Goal: Transaction & Acquisition: Purchase product/service

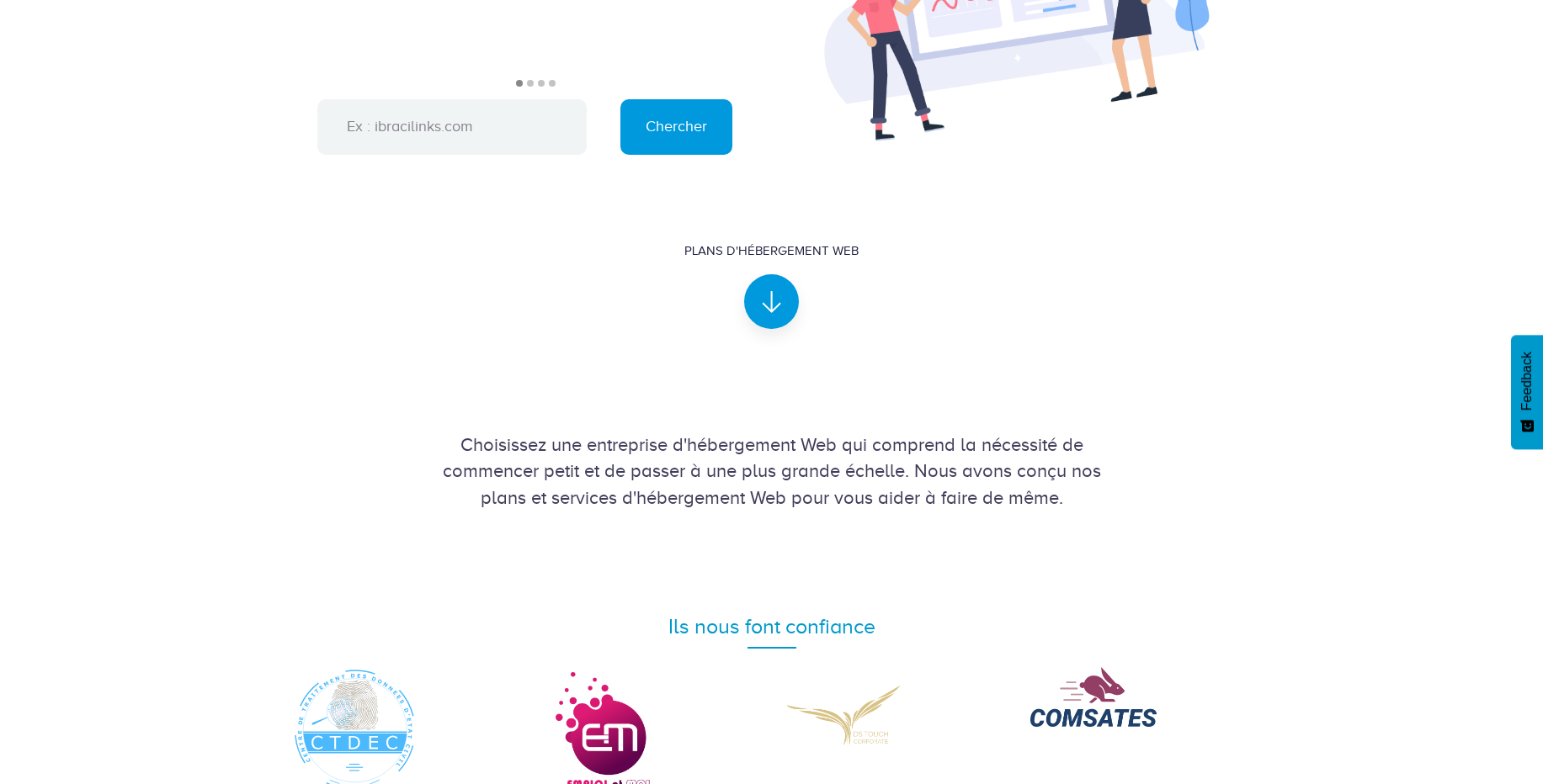
scroll to position [208, 0]
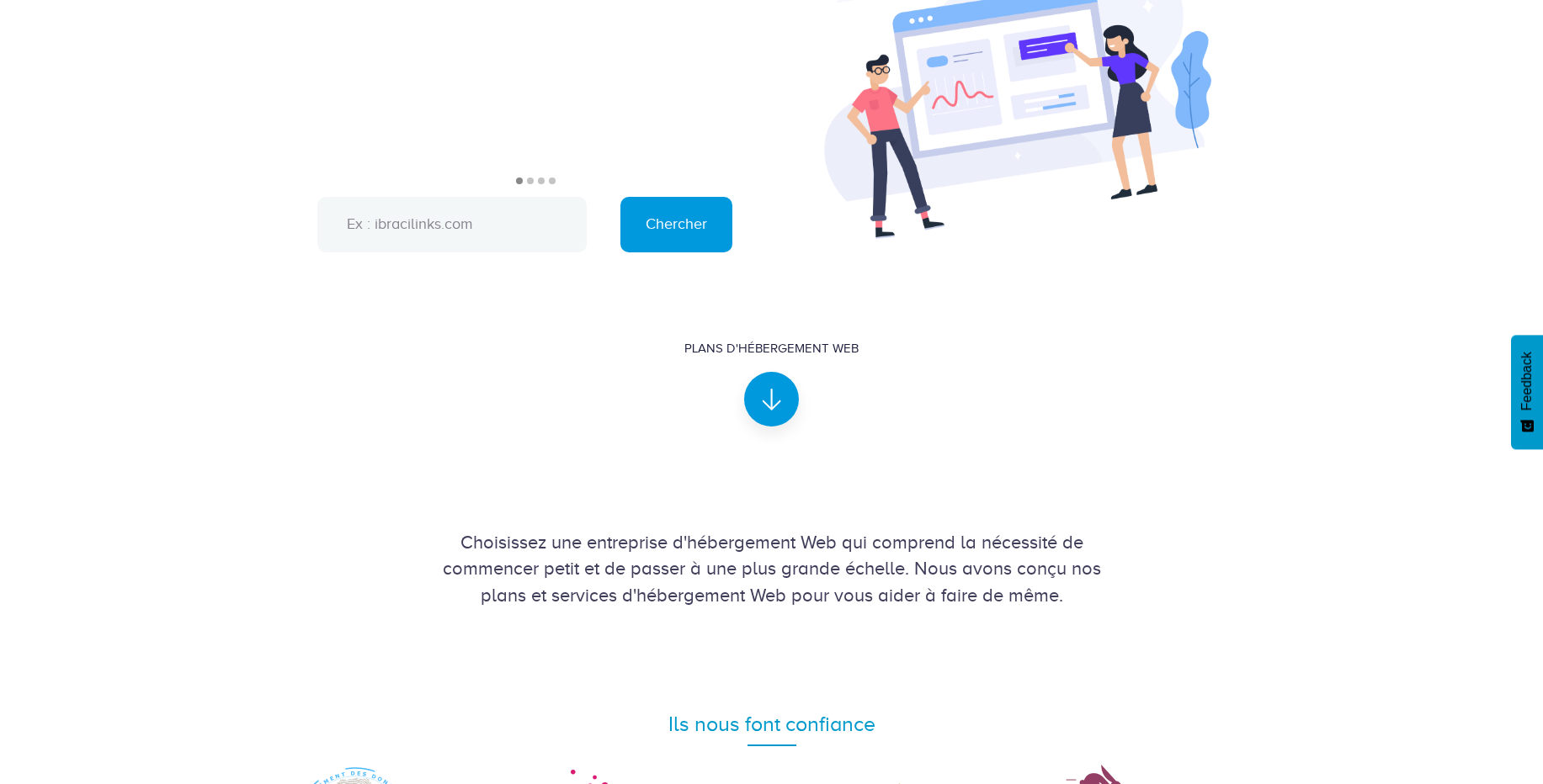
click at [508, 228] on input "text" at bounding box center [452, 224] width 269 height 56
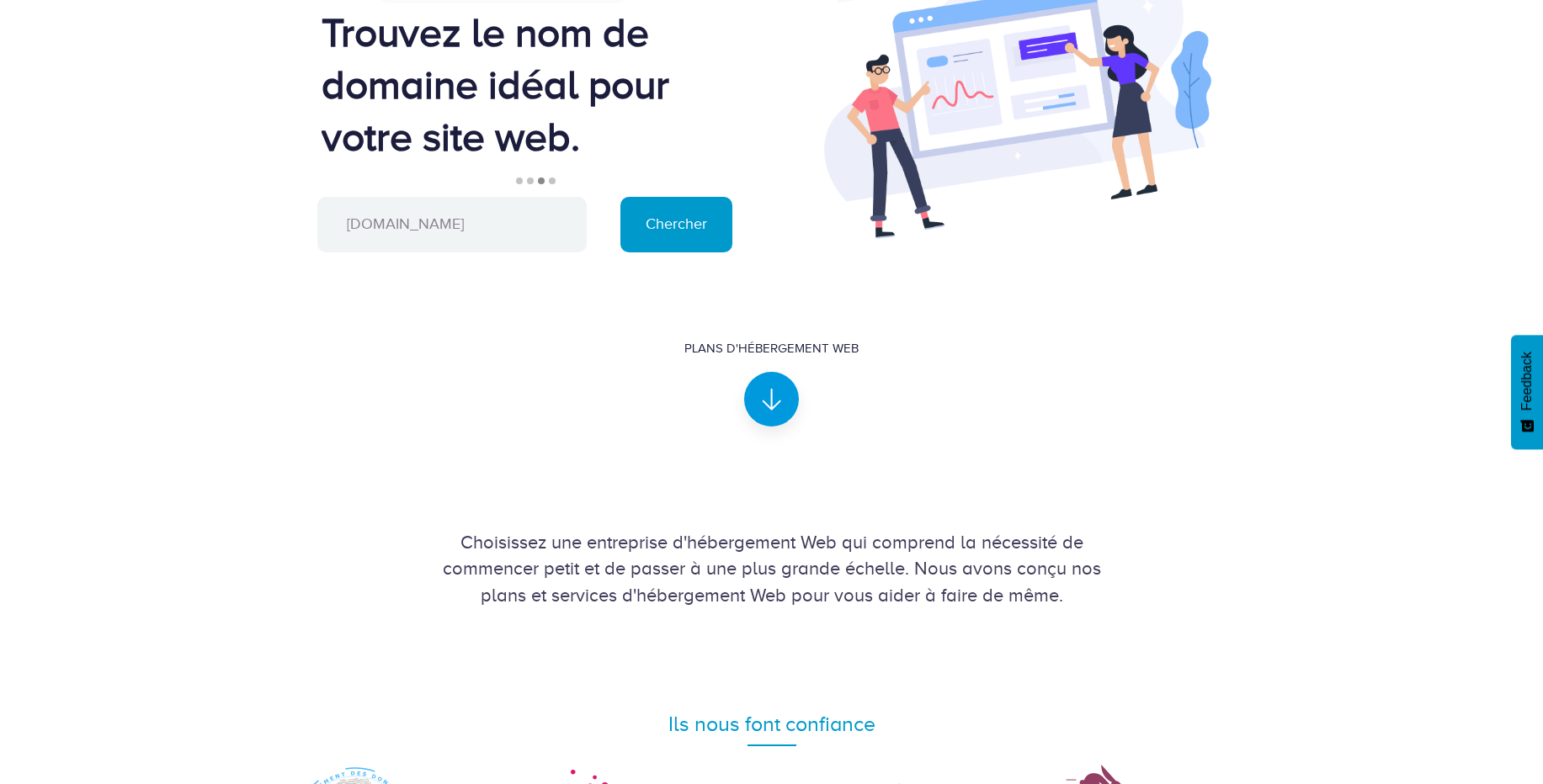
type input "ayefemioro.me"
click at [650, 227] on input "Chercher" at bounding box center [677, 224] width 112 height 56
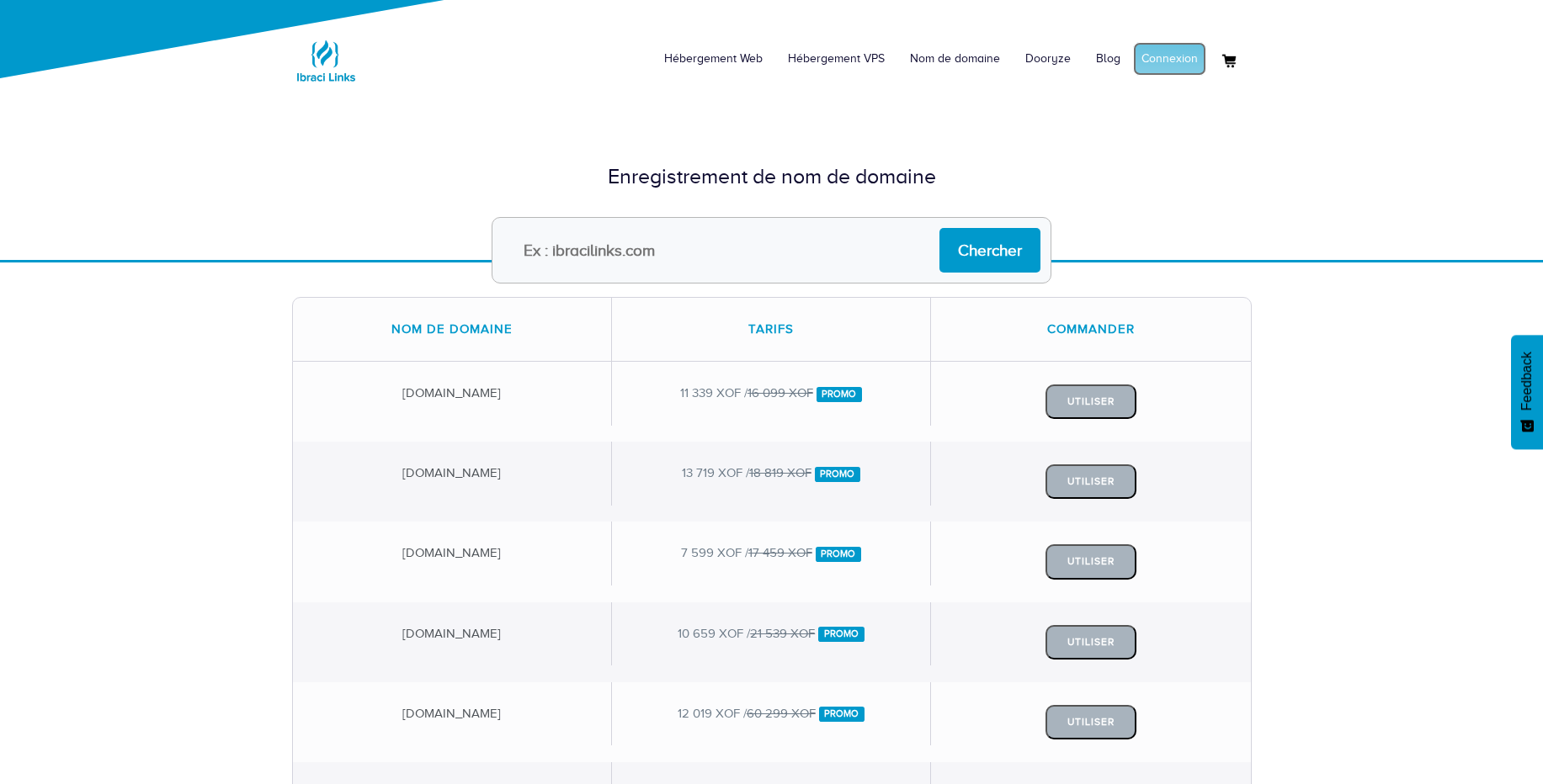
click at [1151, 60] on link "Connexion" at bounding box center [1169, 59] width 73 height 34
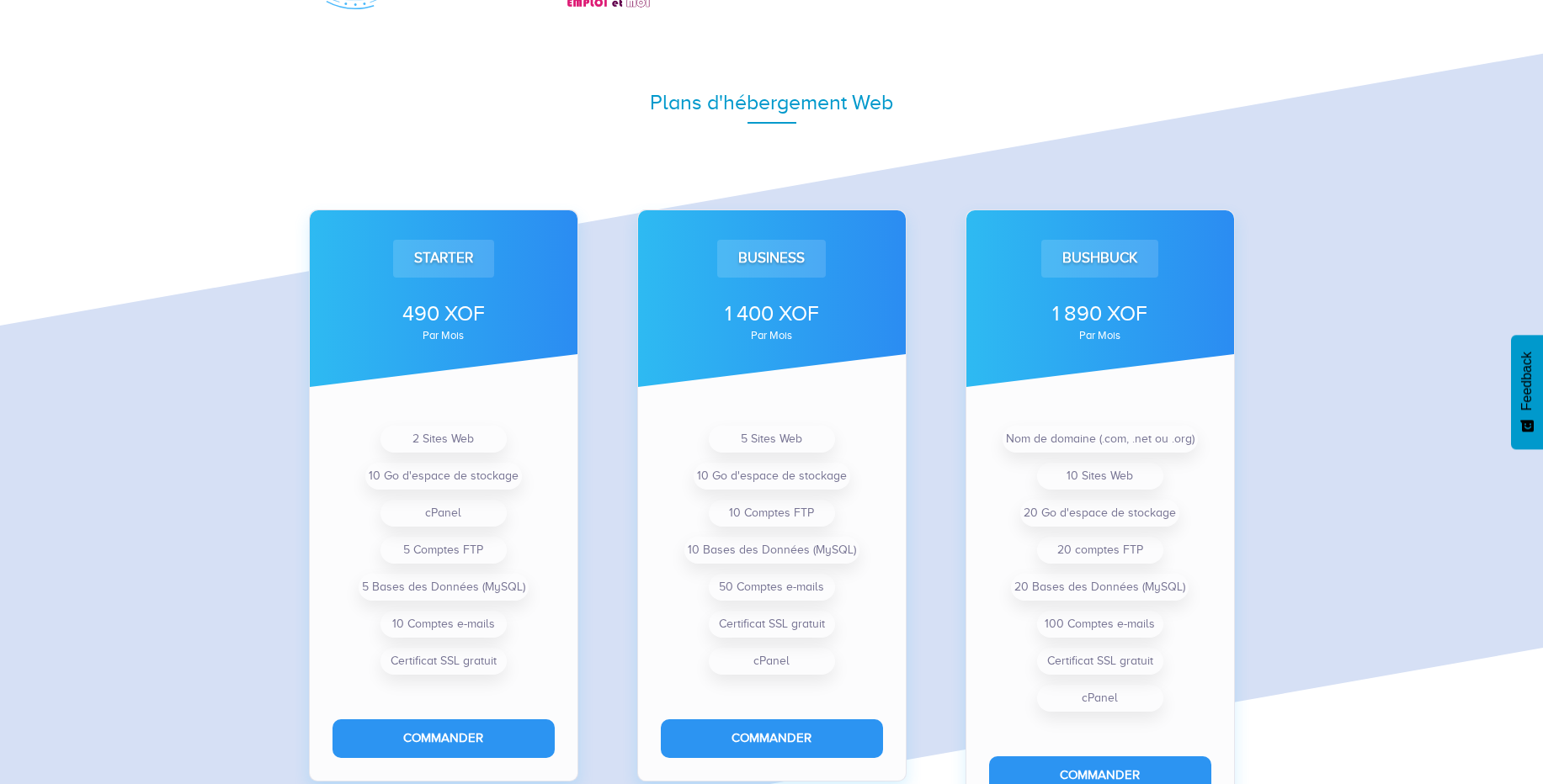
scroll to position [1093, 0]
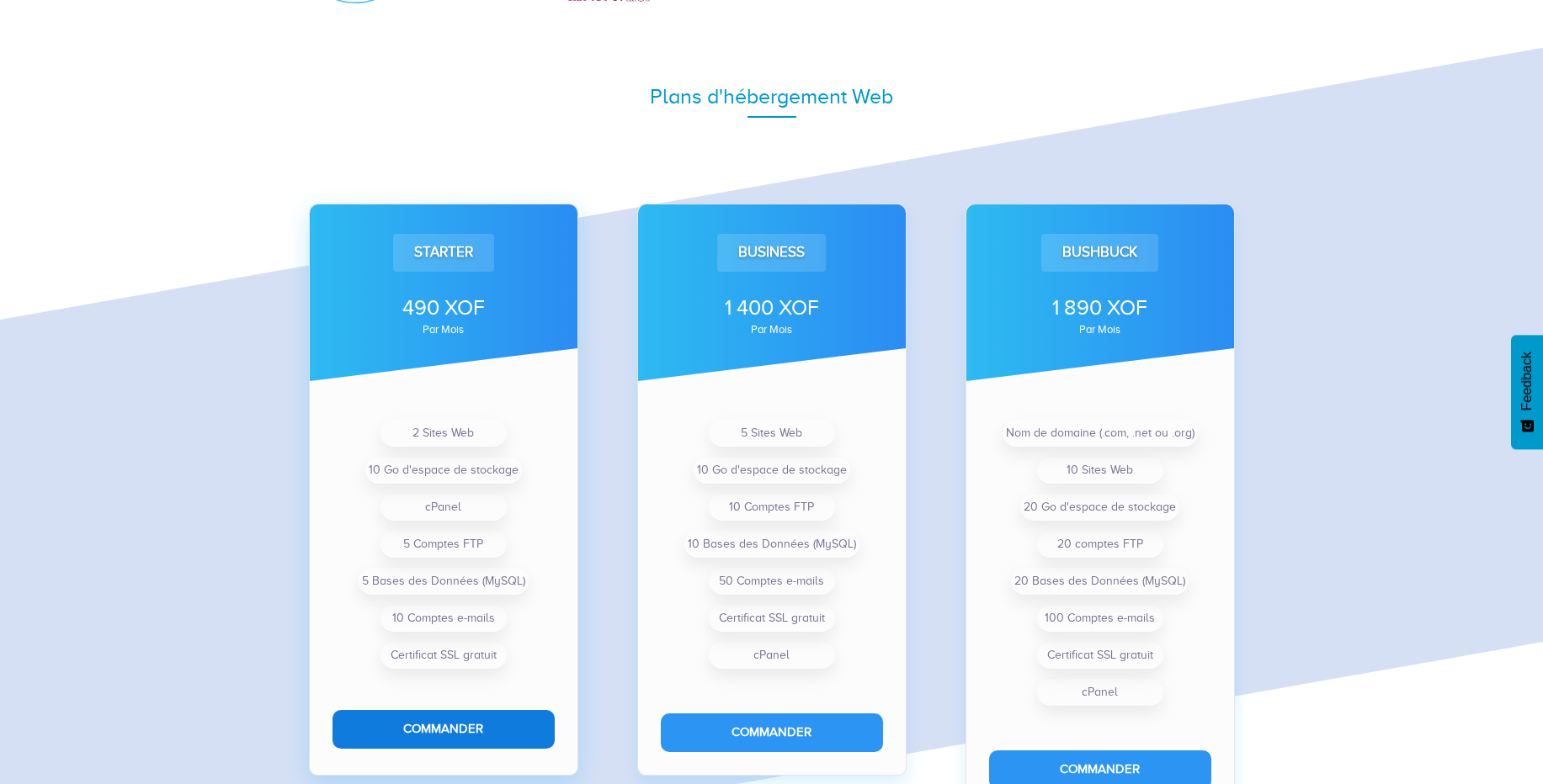
click at [439, 733] on button "Commander" at bounding box center [443, 729] width 223 height 38
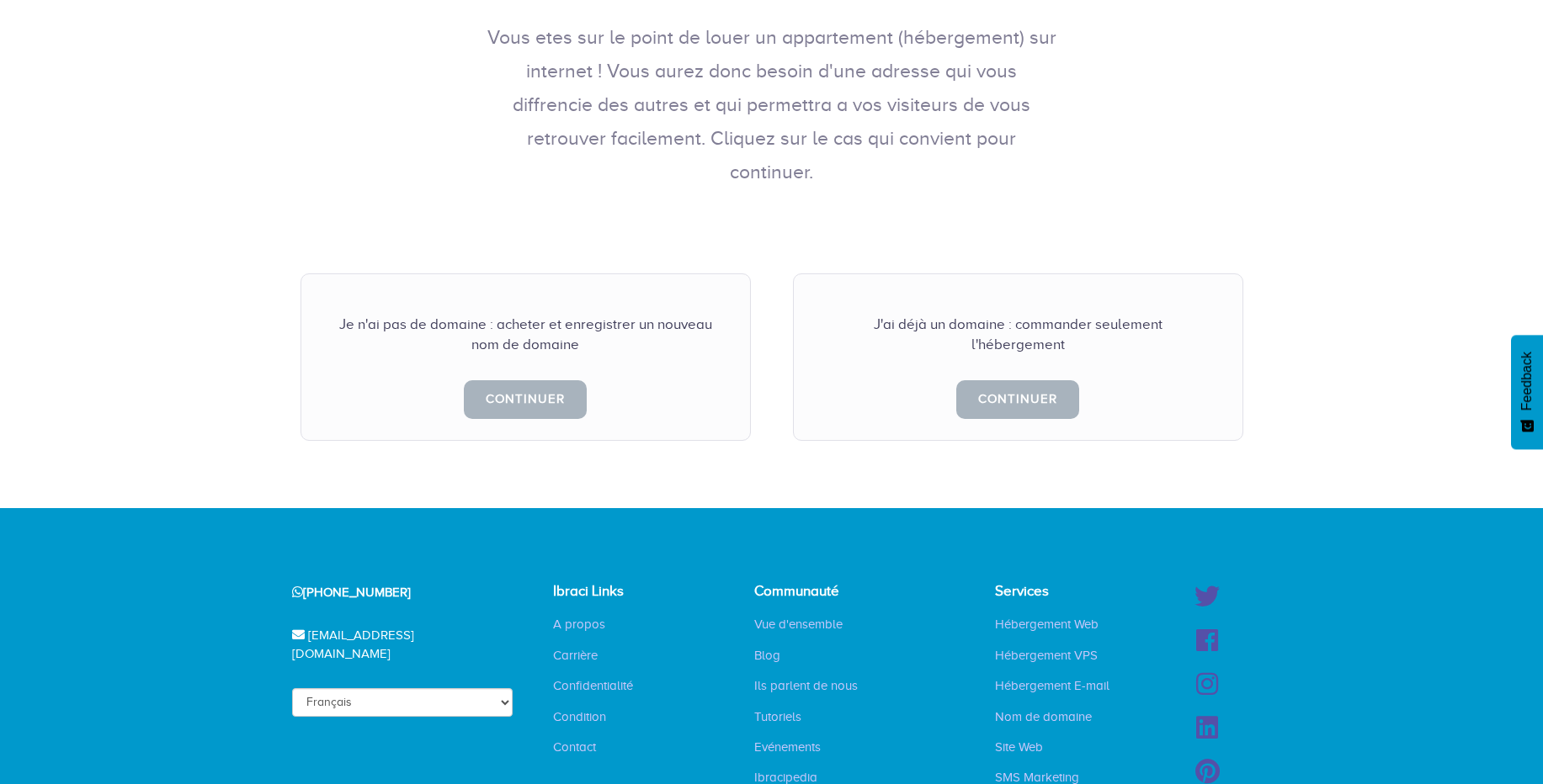
scroll to position [322, 0]
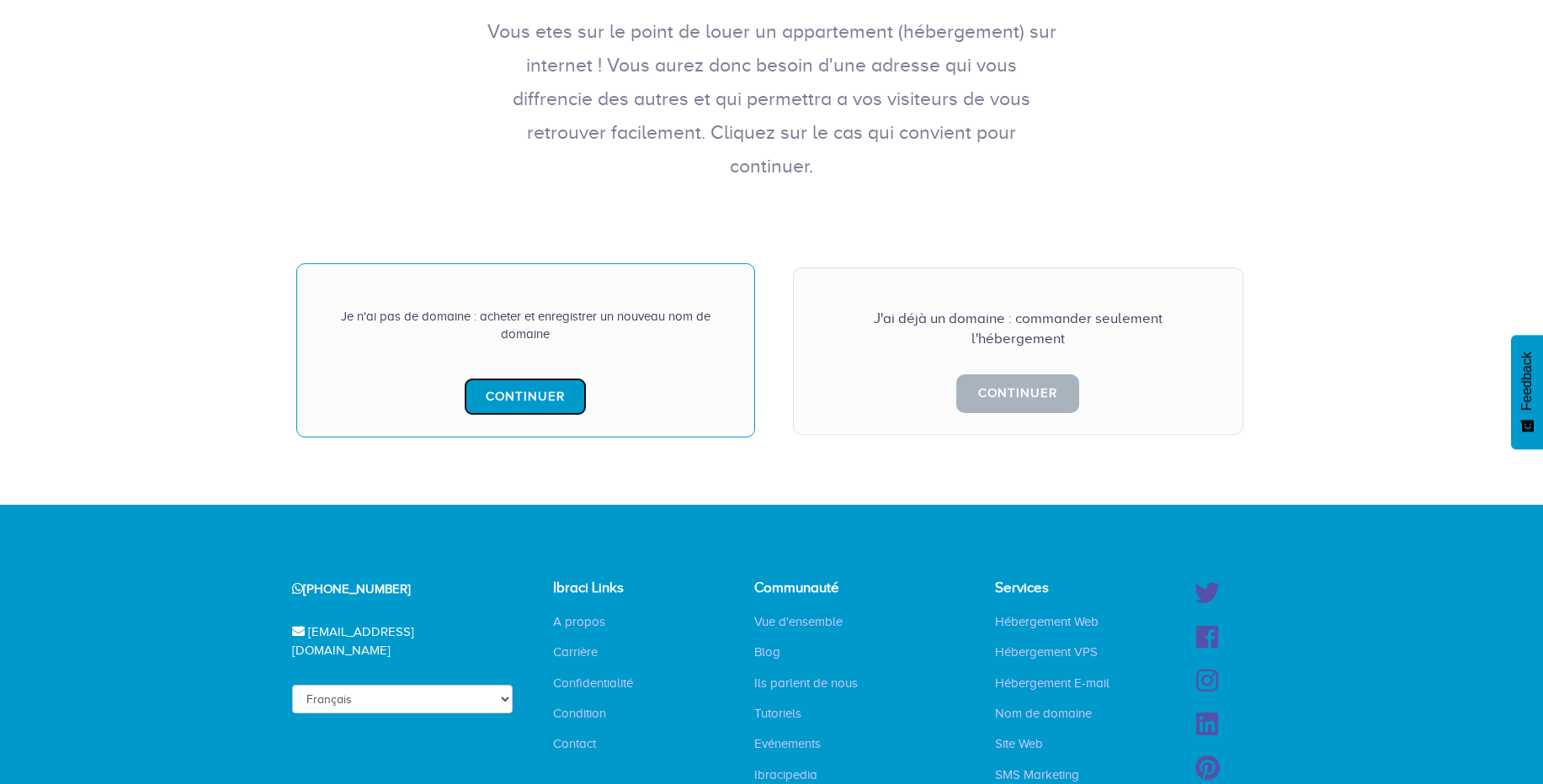
click at [518, 378] on link "Continuer" at bounding box center [525, 397] width 123 height 38
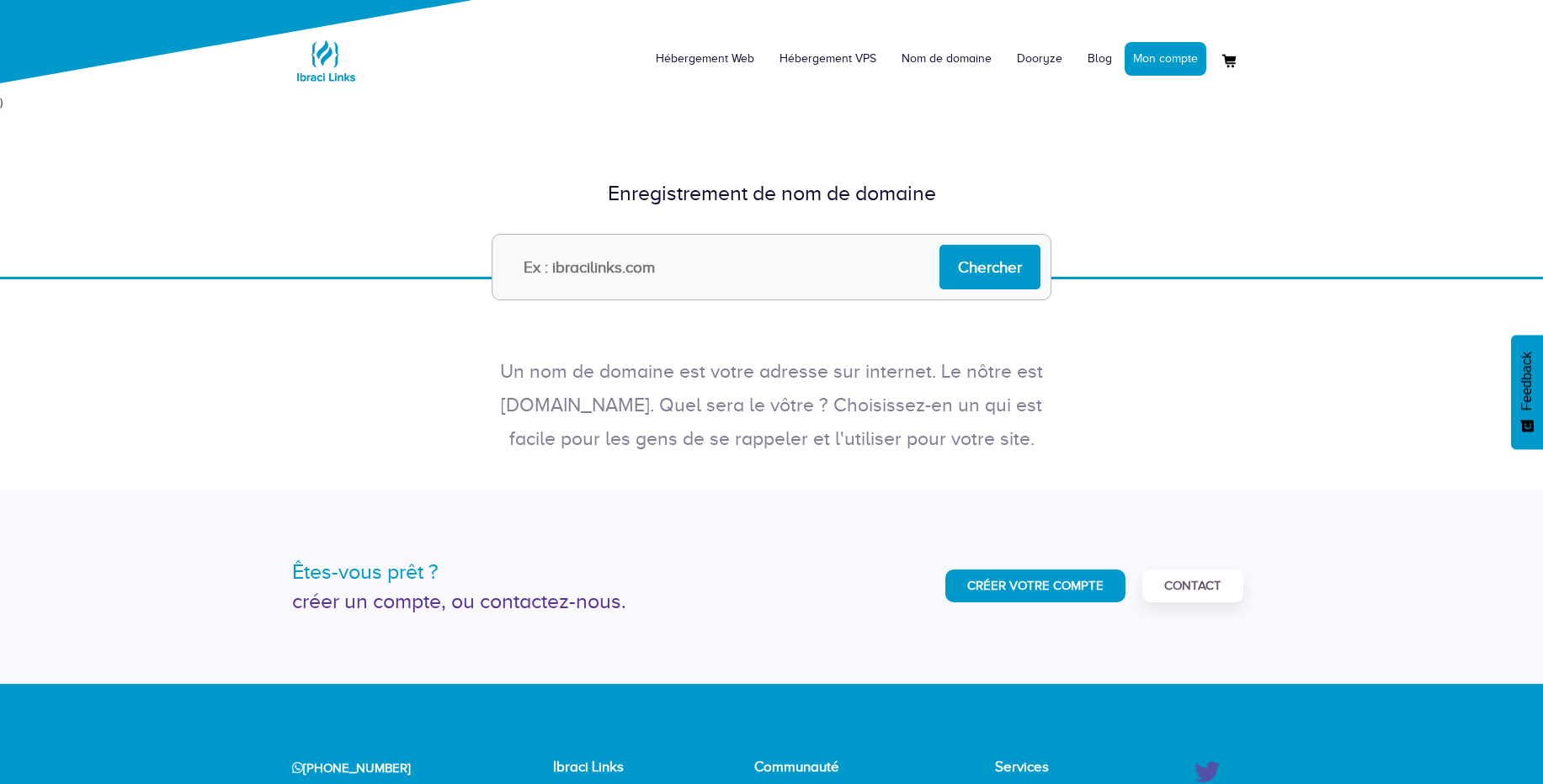
click at [673, 279] on input "text" at bounding box center [772, 266] width 560 height 67
paste input "[DOMAIN_NAME]"
type input "[DOMAIN_NAME]"
click at [991, 276] on input "Chercher" at bounding box center [989, 266] width 101 height 45
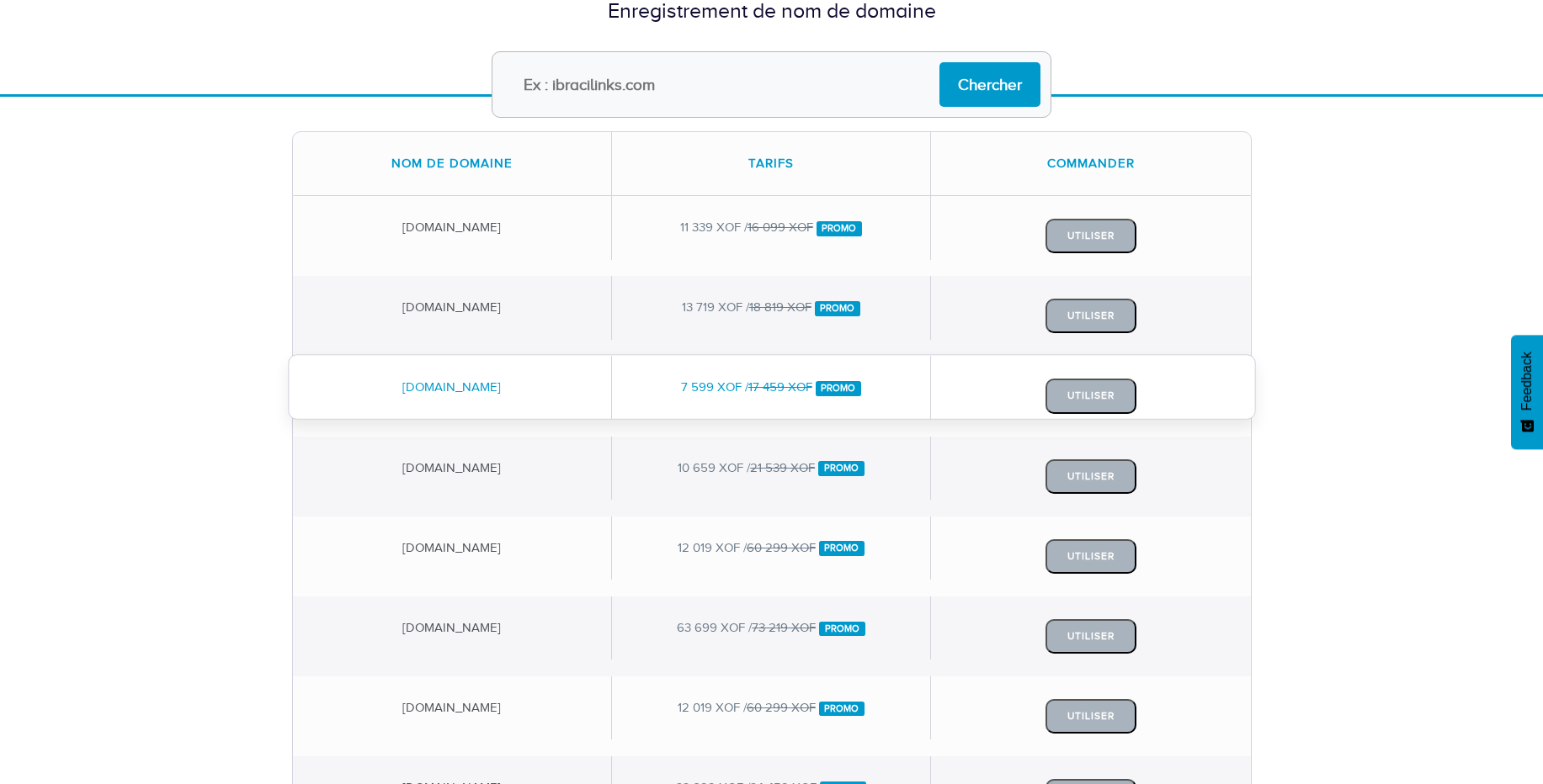
scroll to position [172, 0]
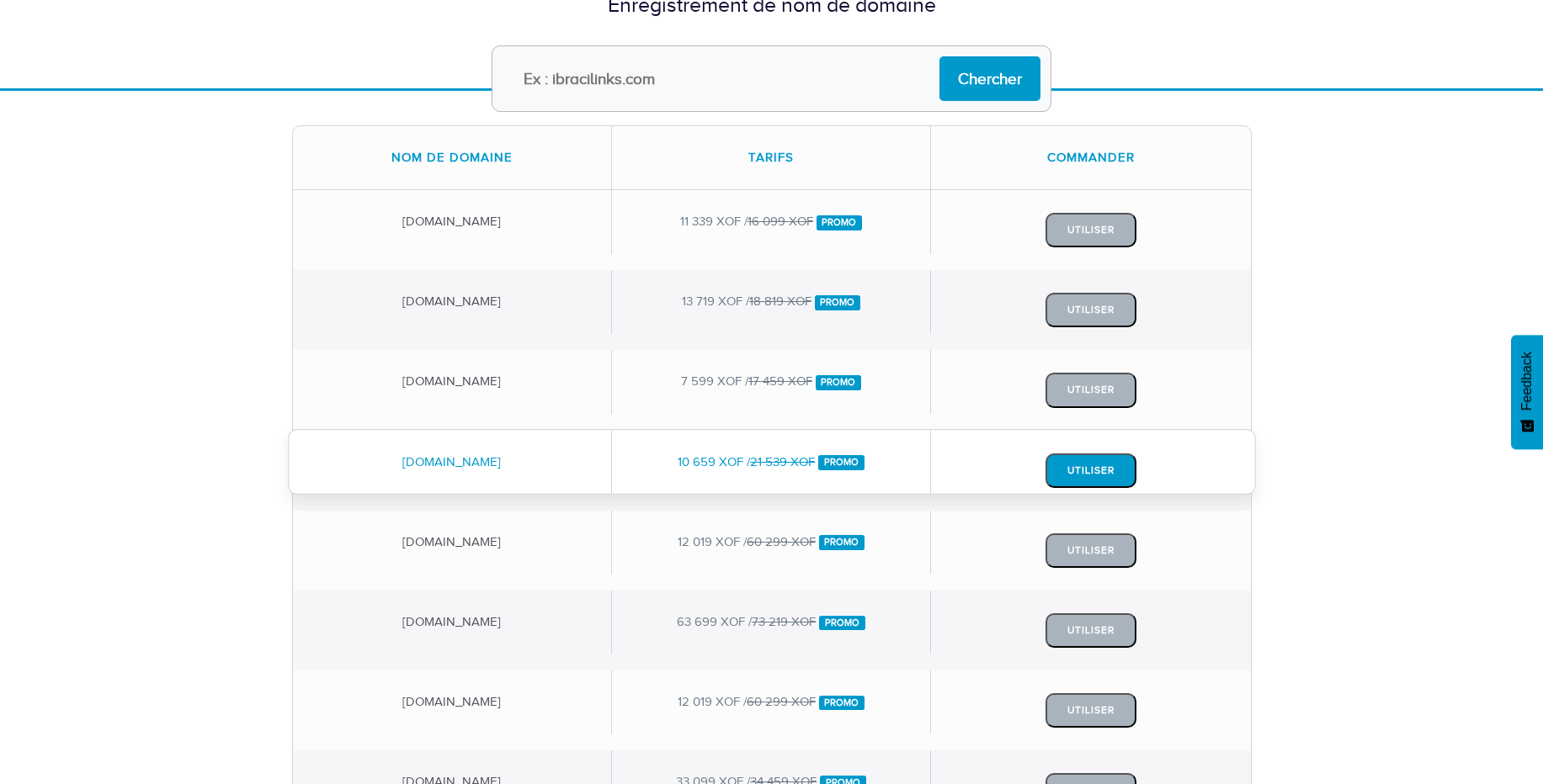
click at [1076, 475] on button "Utiliser" at bounding box center [1090, 471] width 91 height 35
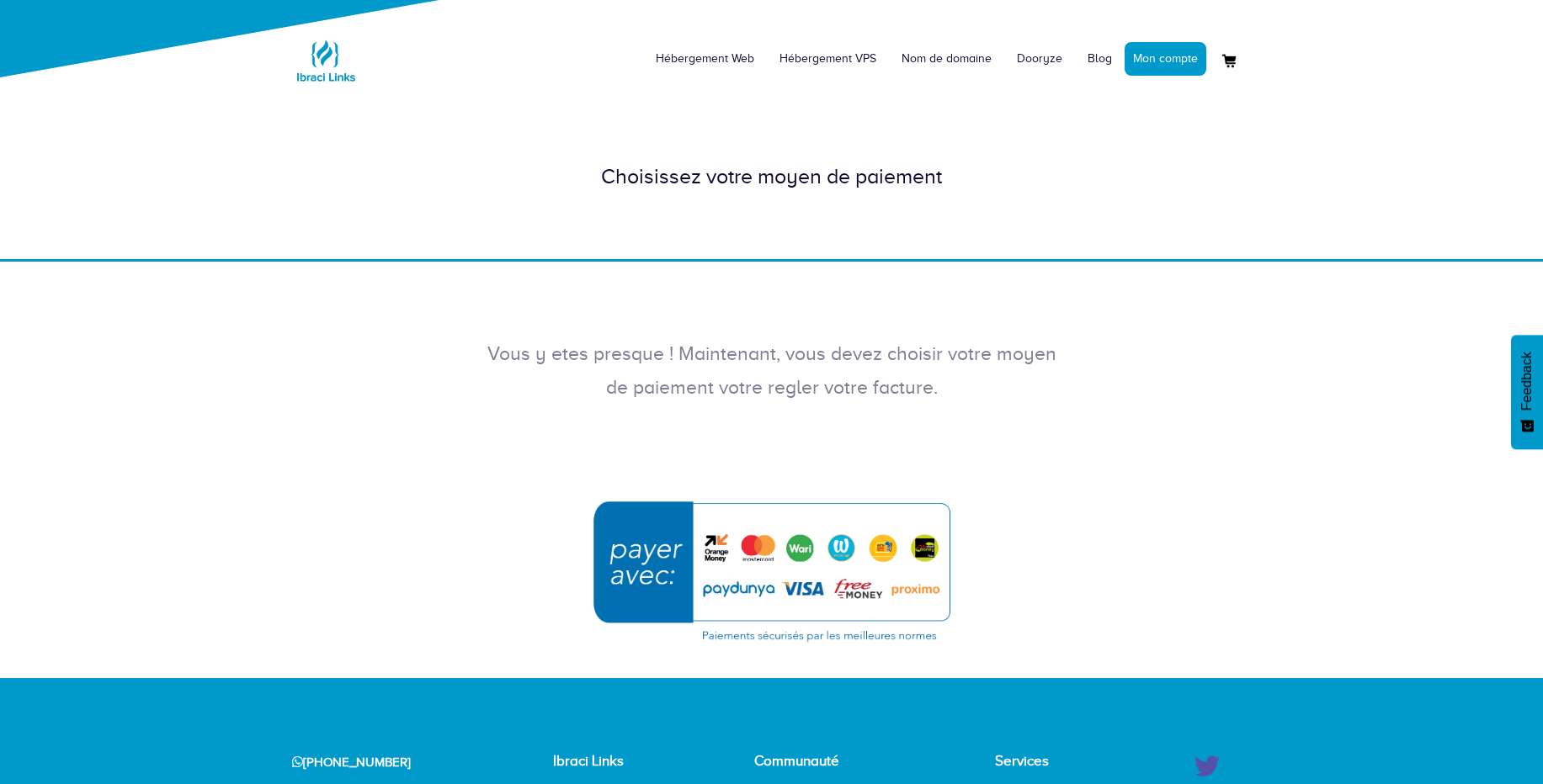
click at [679, 575] on img "submit" at bounding box center [772, 572] width 379 height 164
click at [1175, 75] on link "Mon compte" at bounding box center [1166, 59] width 82 height 34
